Goal: Transaction & Acquisition: Purchase product/service

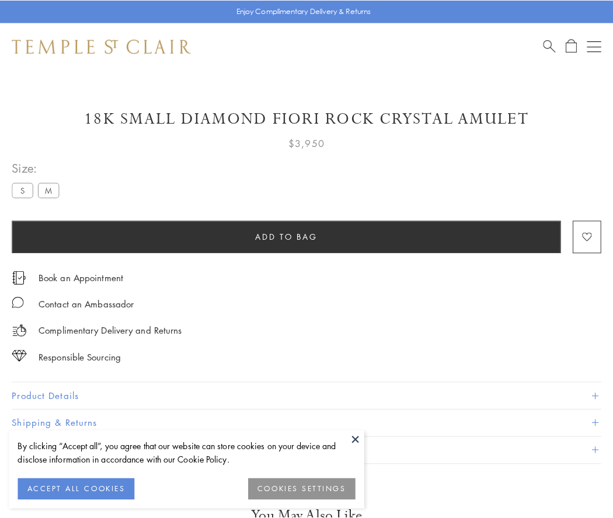
scroll to position [5, 0]
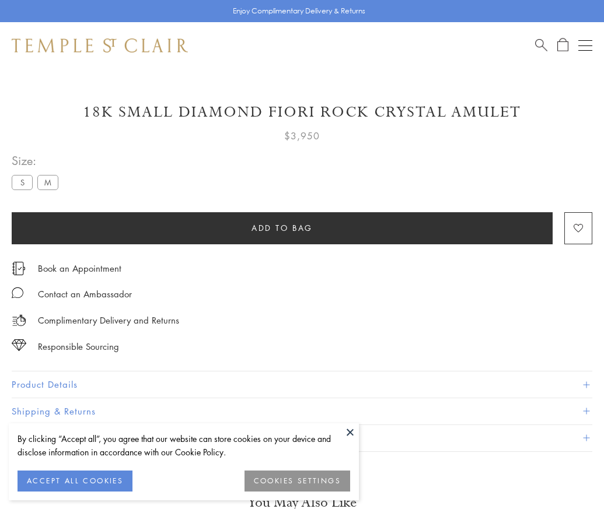
click at [282, 228] on span "Add to bag" at bounding box center [282, 228] width 61 height 13
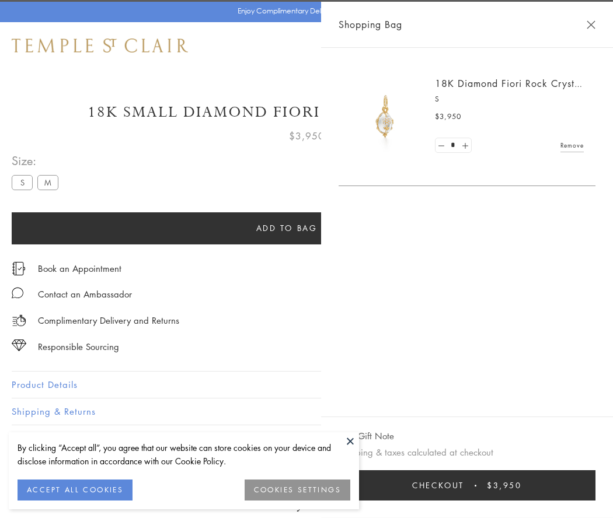
click at [481, 486] on button "Checkout $3,950" at bounding box center [466, 485] width 257 height 30
